Goal: Information Seeking & Learning: Learn about a topic

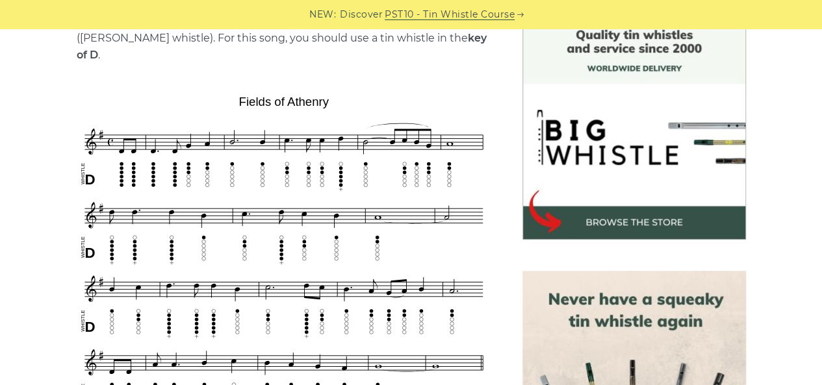
scroll to position [335, 0]
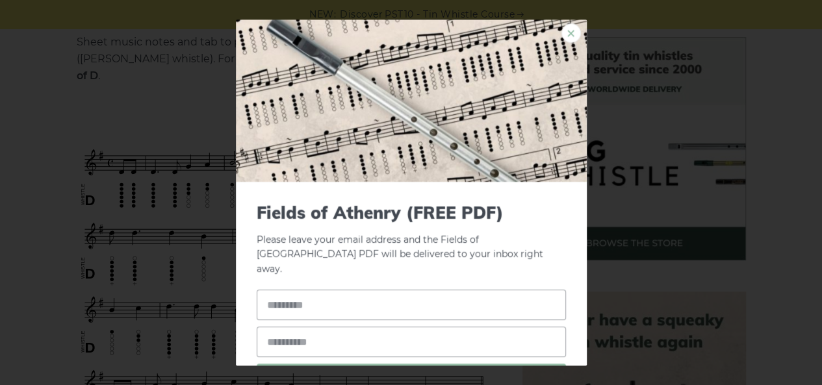
click at [561, 31] on link "×" at bounding box center [570, 32] width 19 height 19
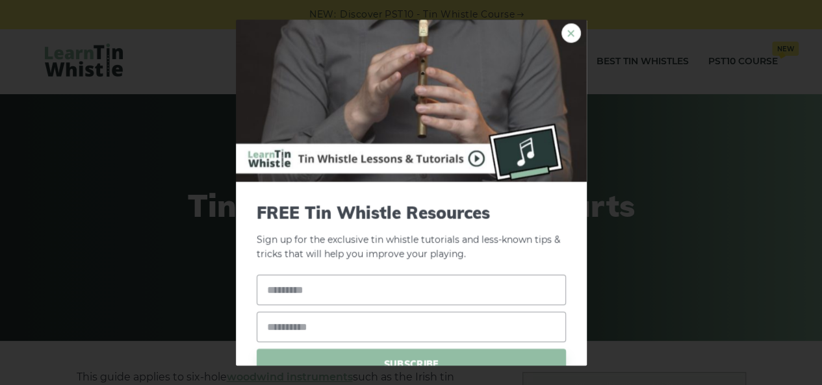
click at [566, 33] on link "×" at bounding box center [570, 32] width 19 height 19
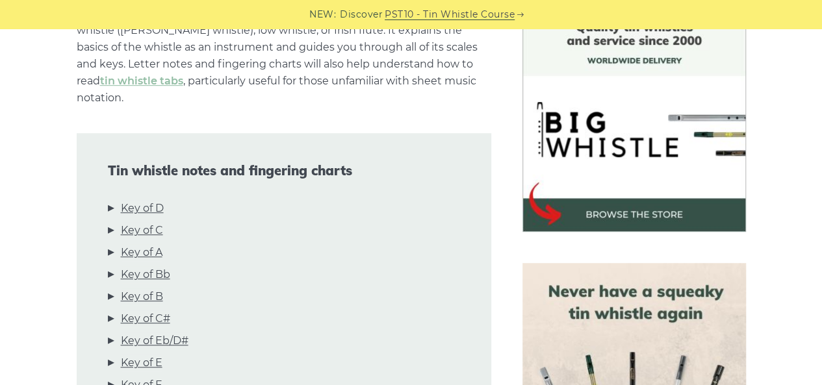
scroll to position [442, 0]
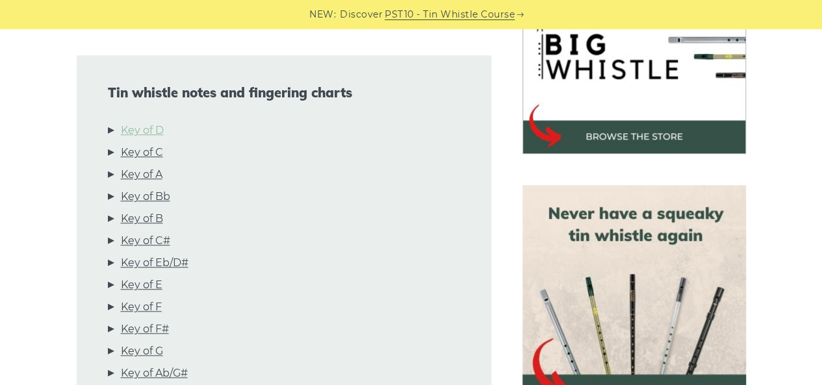
click at [135, 122] on link "Key of D" at bounding box center [142, 130] width 43 height 17
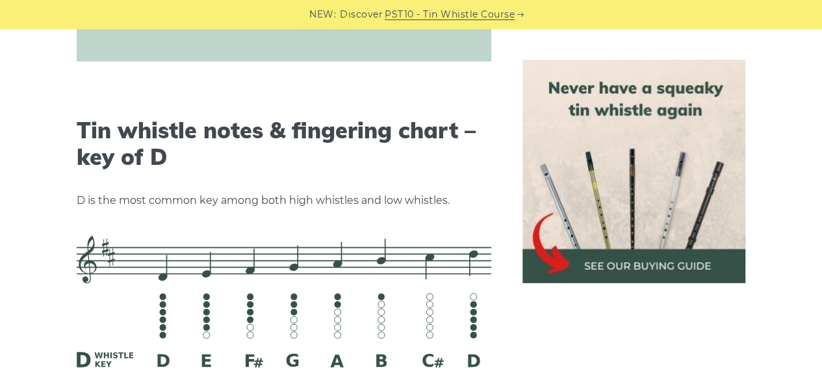
scroll to position [2024, 0]
